Goal: Task Accomplishment & Management: Manage account settings

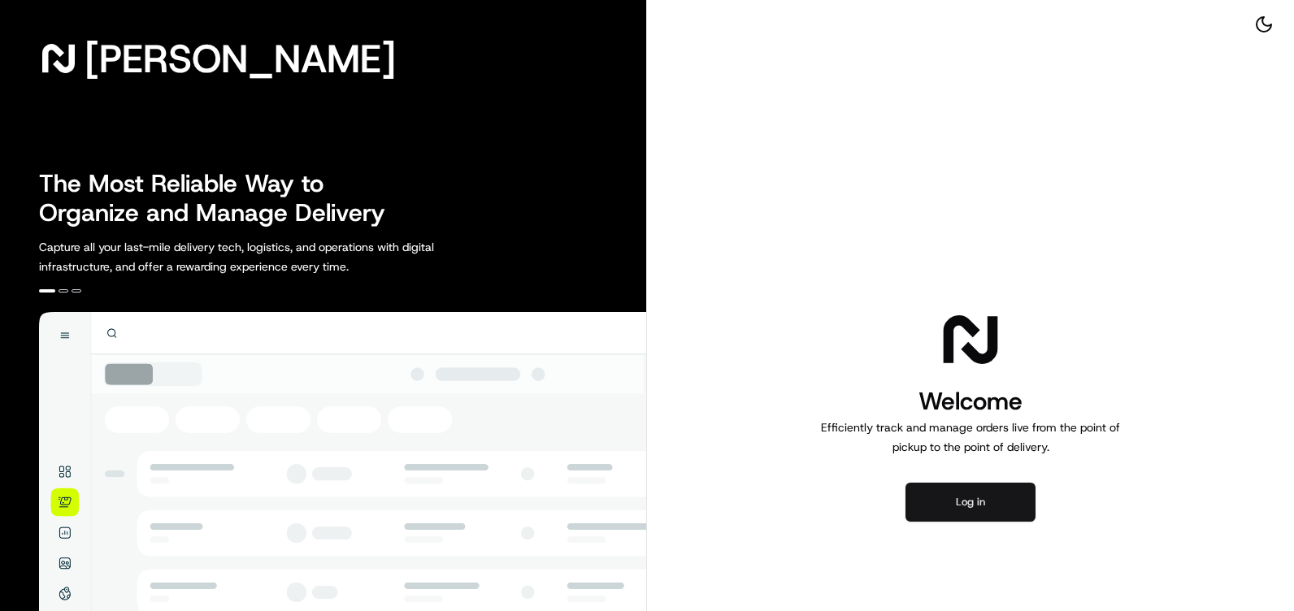
click at [979, 484] on button "Log in" at bounding box center [970, 502] width 130 height 39
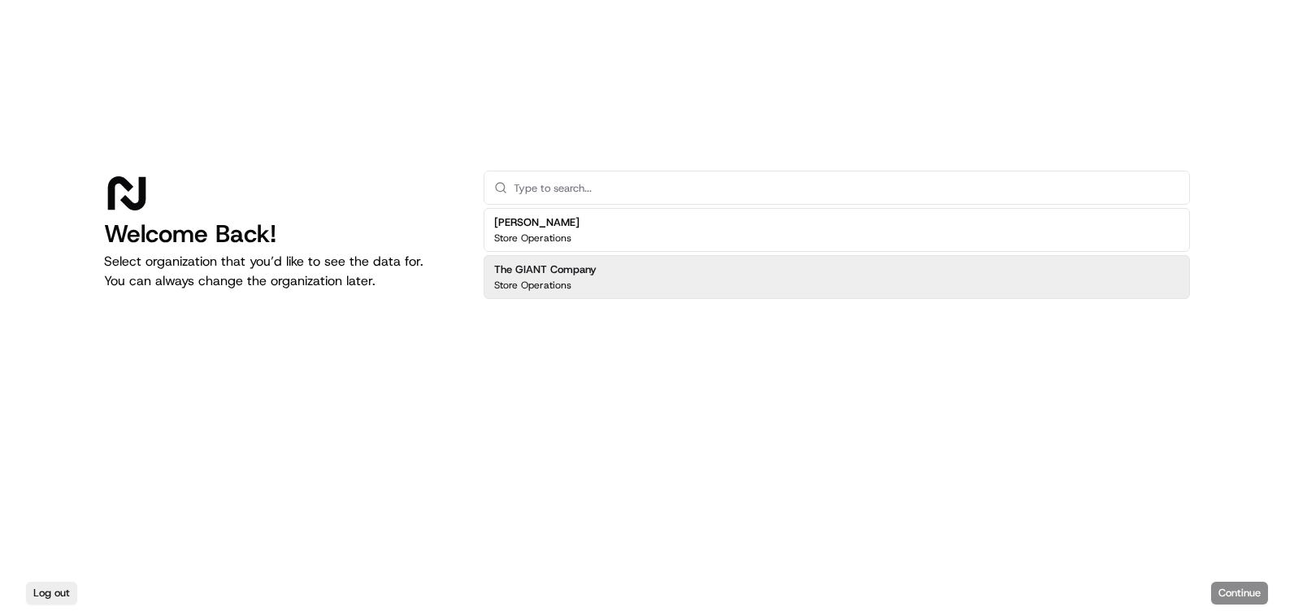
click at [588, 260] on div "The GIANT Company Store Operations" at bounding box center [837, 277] width 706 height 44
click at [1248, 581] on div "Log out Continue" at bounding box center [647, 593] width 1294 height 36
click at [1248, 584] on button "Continue" at bounding box center [1239, 593] width 57 height 23
